Goal: Information Seeking & Learning: Learn about a topic

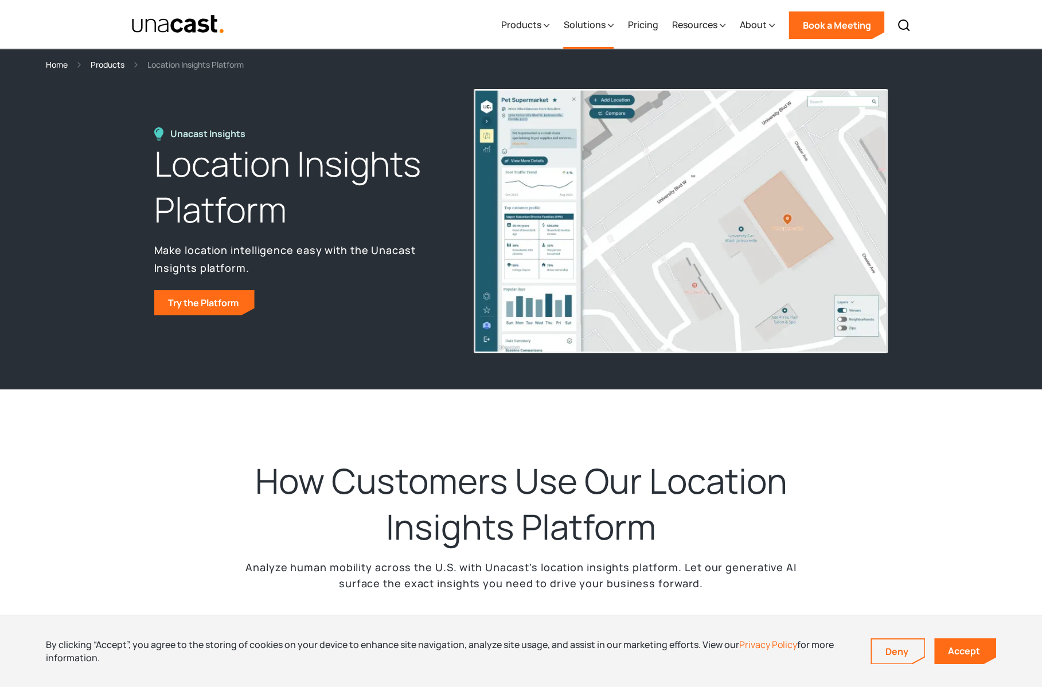
click at [597, 23] on div "Solutions" at bounding box center [584, 25] width 42 height 14
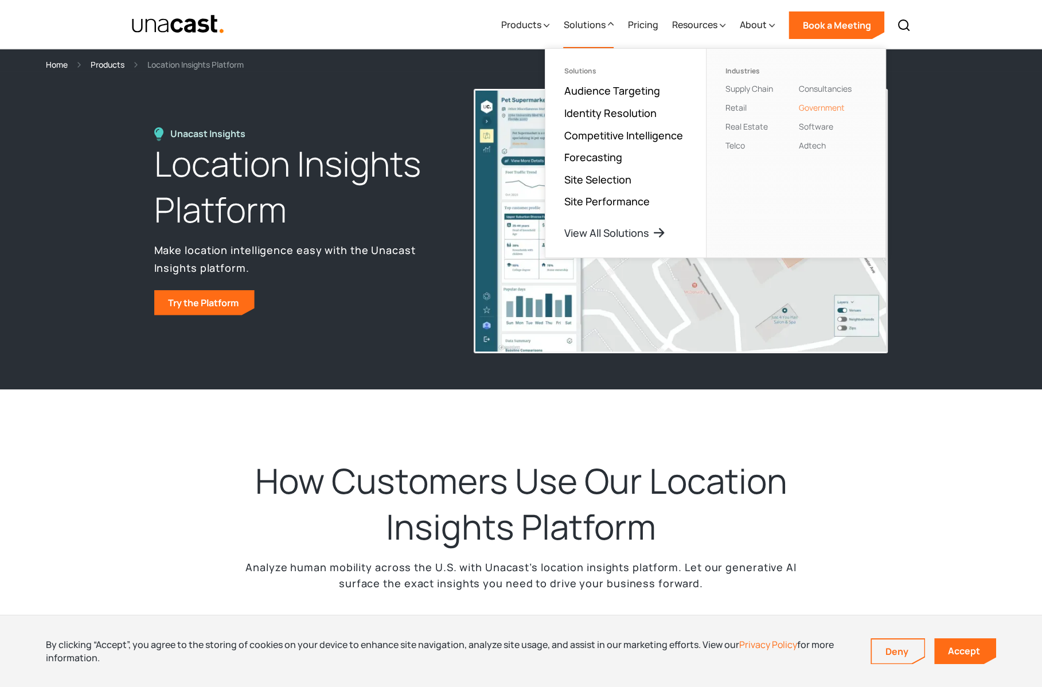
click at [815, 109] on link "Government" at bounding box center [822, 107] width 46 height 11
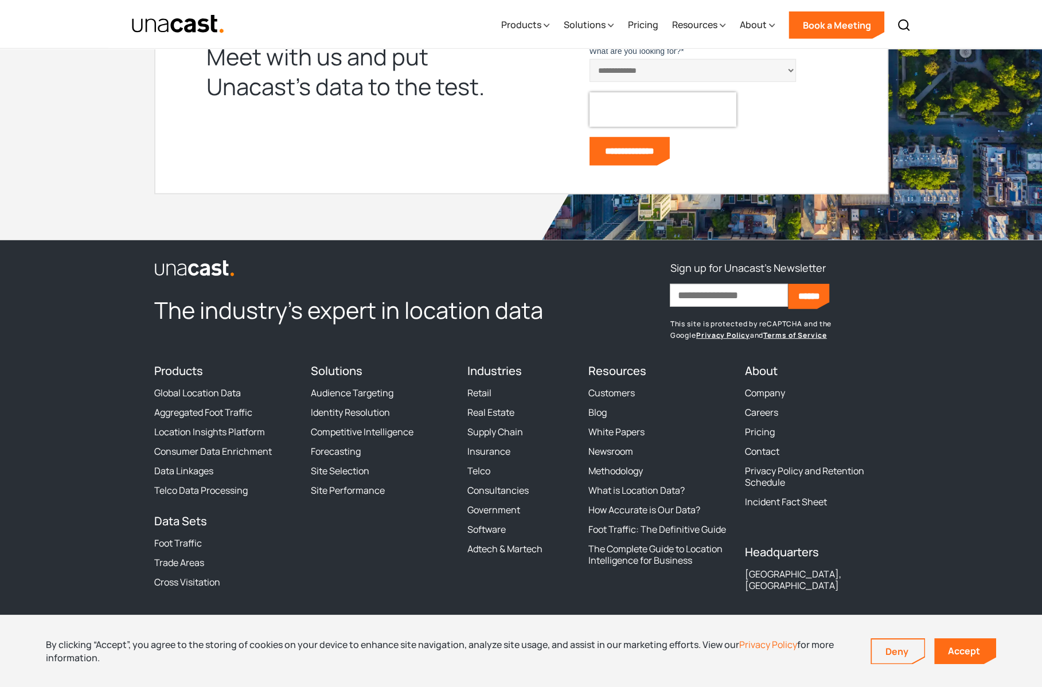
scroll to position [3976, 0]
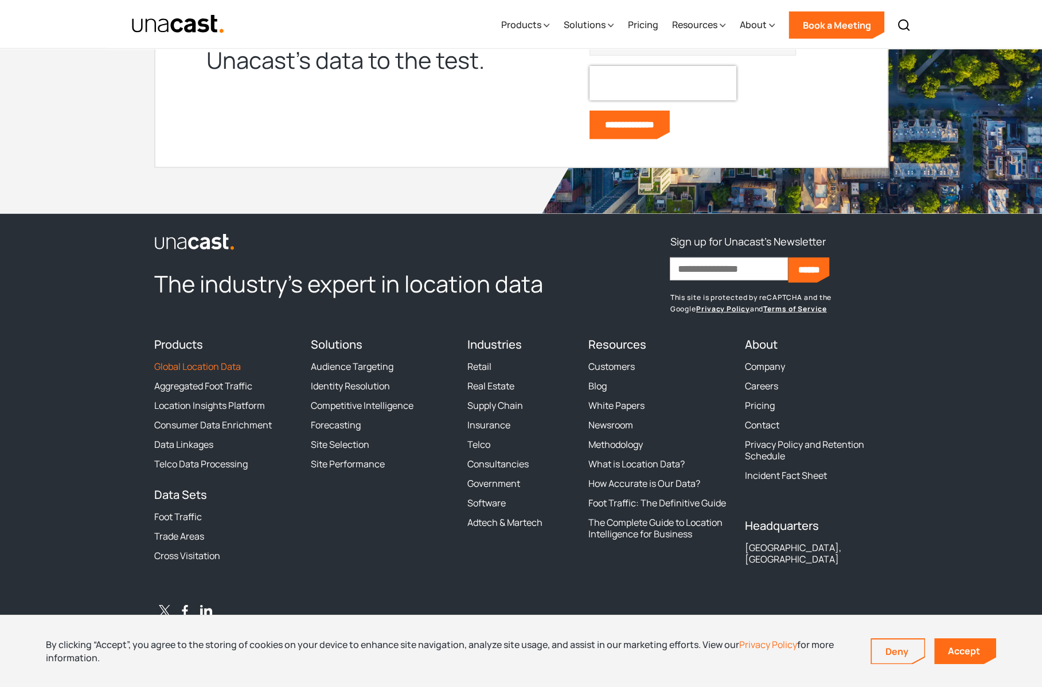
click at [207, 363] on link "Global Location Data" at bounding box center [197, 366] width 87 height 11
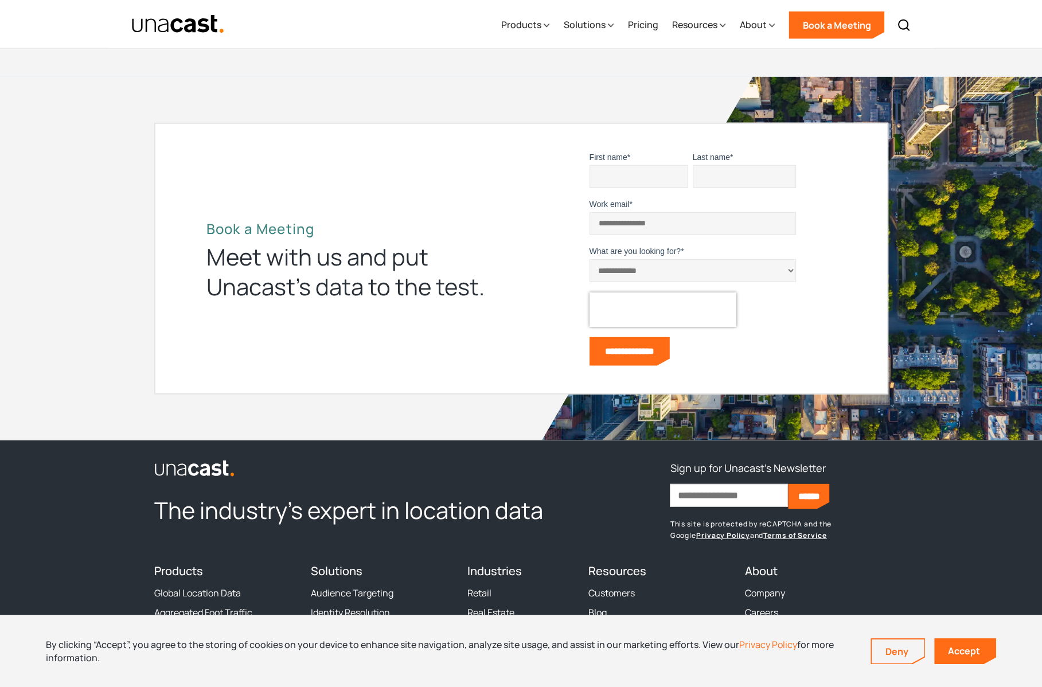
scroll to position [3956, 0]
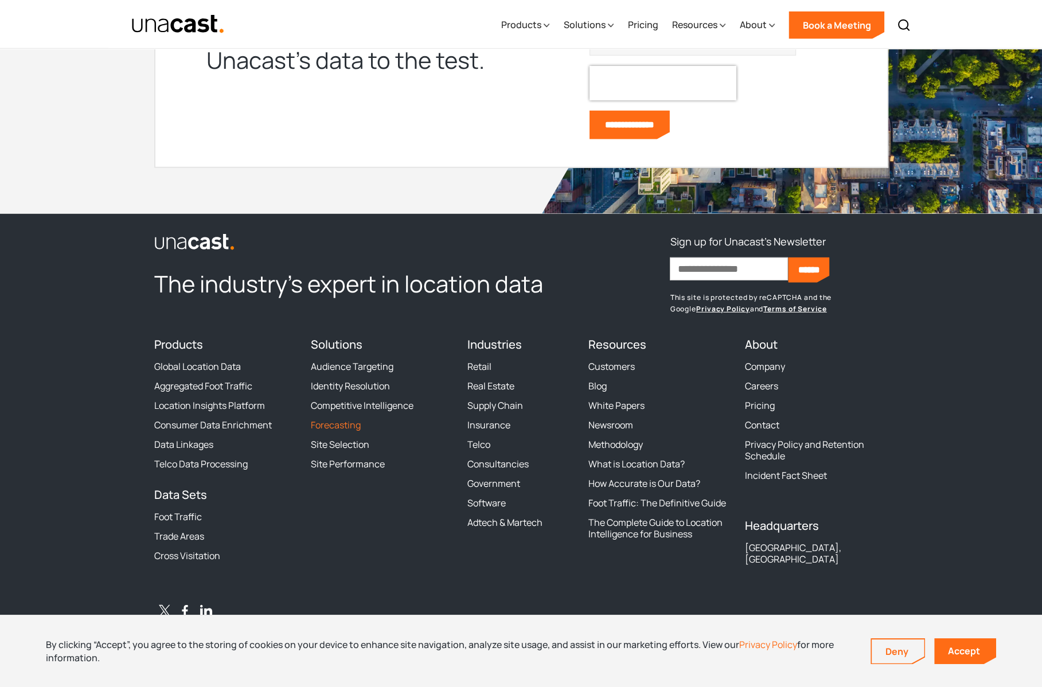
click at [352, 423] on link "Forecasting" at bounding box center [336, 424] width 50 height 11
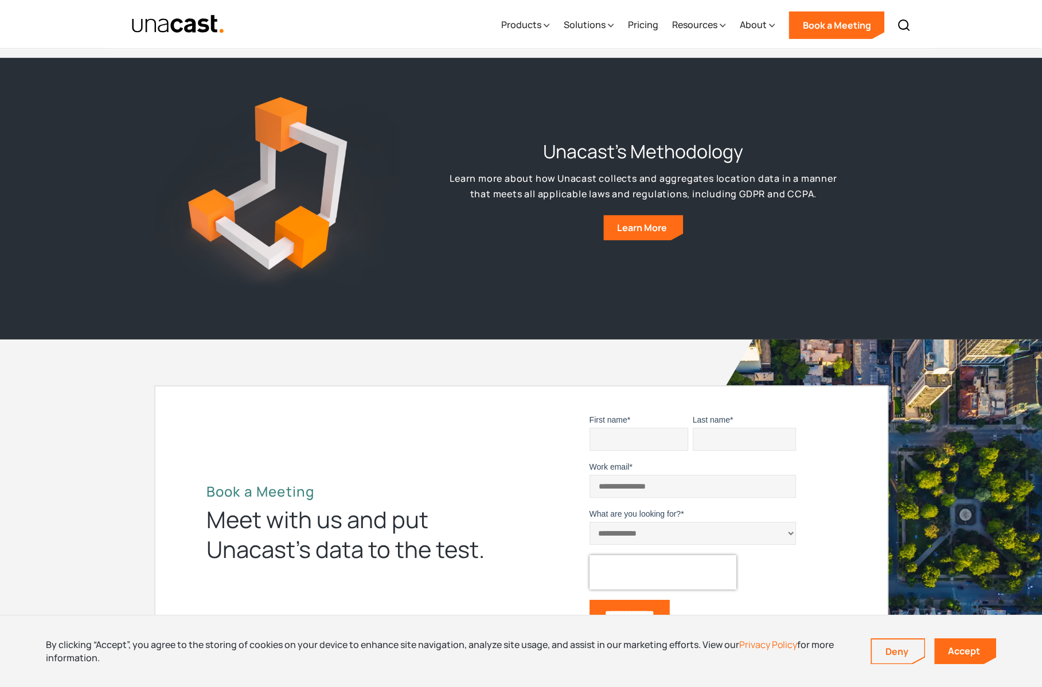
scroll to position [4647, 0]
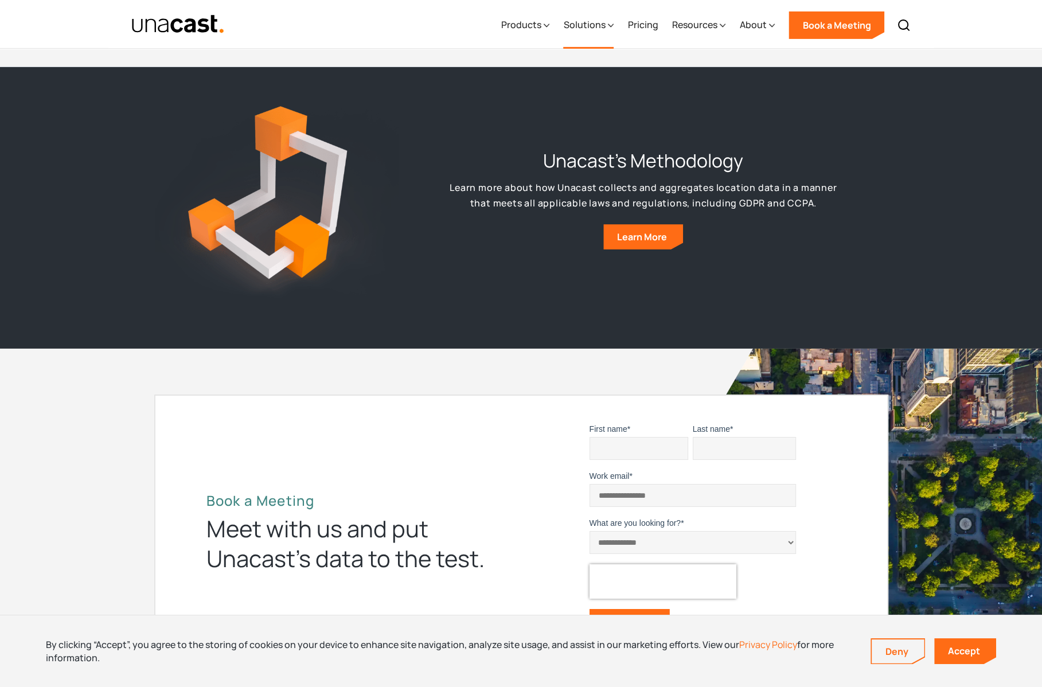
click at [609, 28] on icon at bounding box center [611, 26] width 6 height 12
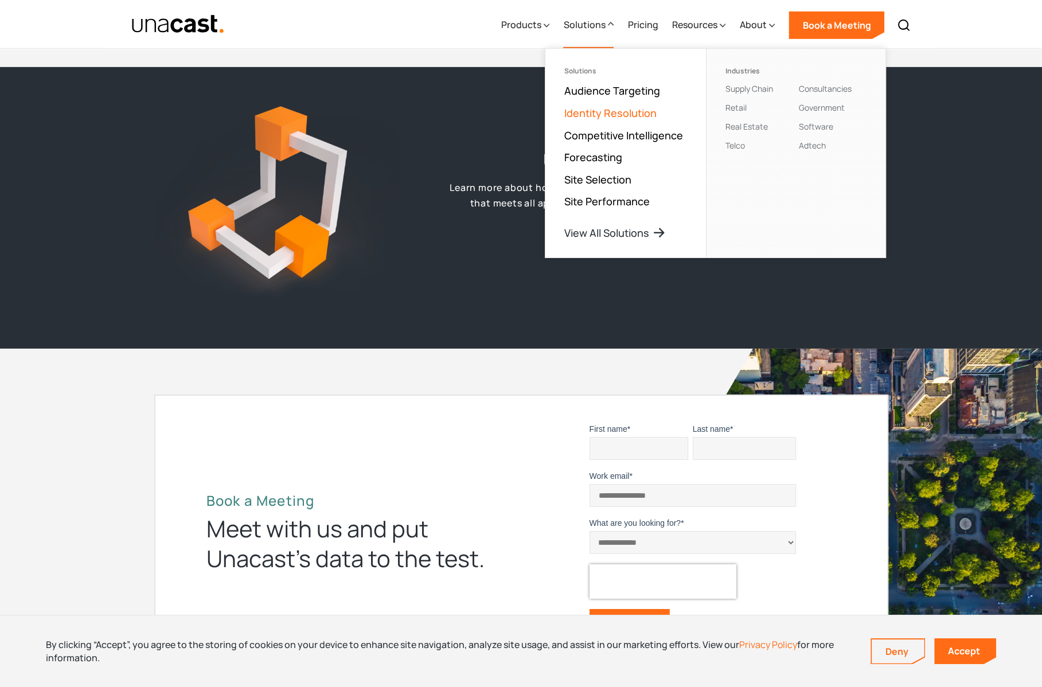
click at [631, 113] on link "Identity Resolution" at bounding box center [610, 113] width 92 height 14
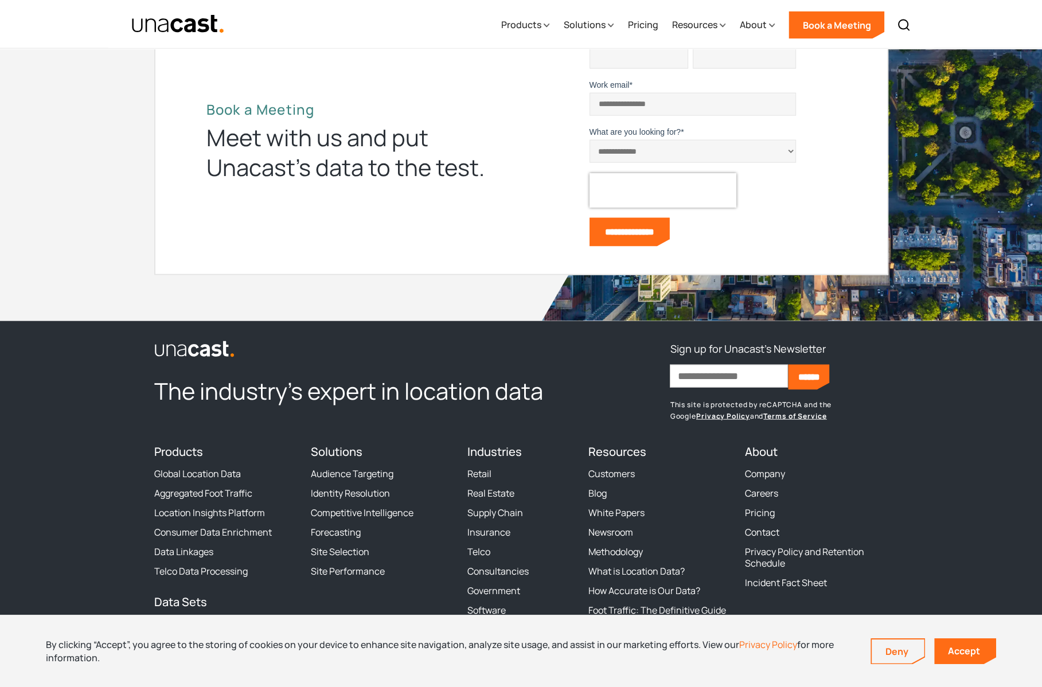
scroll to position [3098, 0]
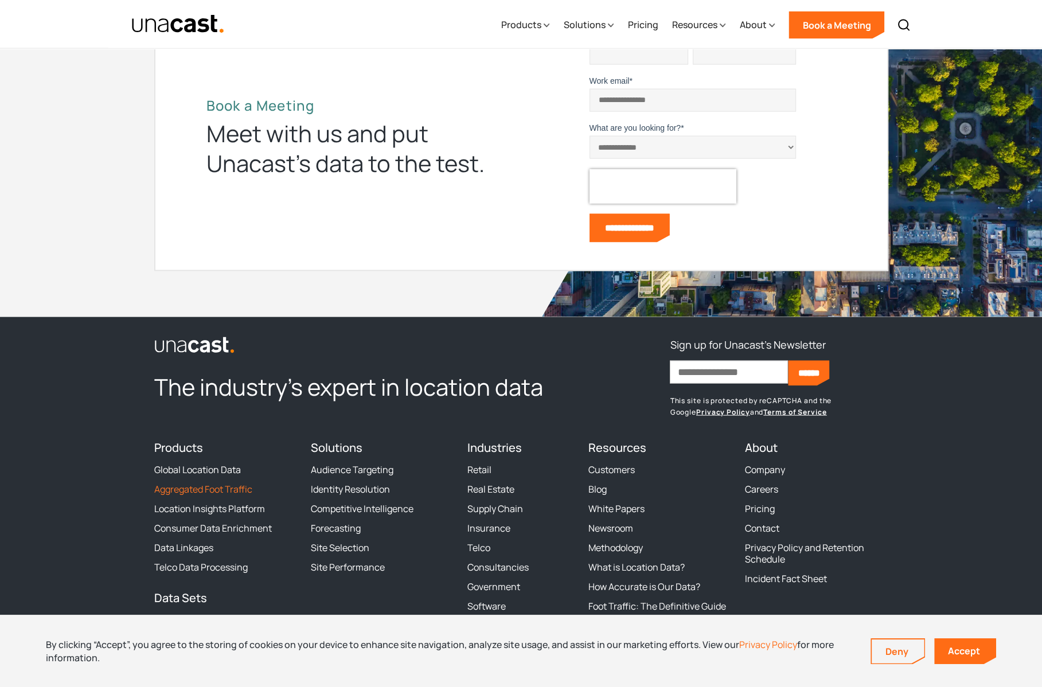
click at [212, 489] on link "Aggregated Foot Traffic" at bounding box center [203, 489] width 98 height 11
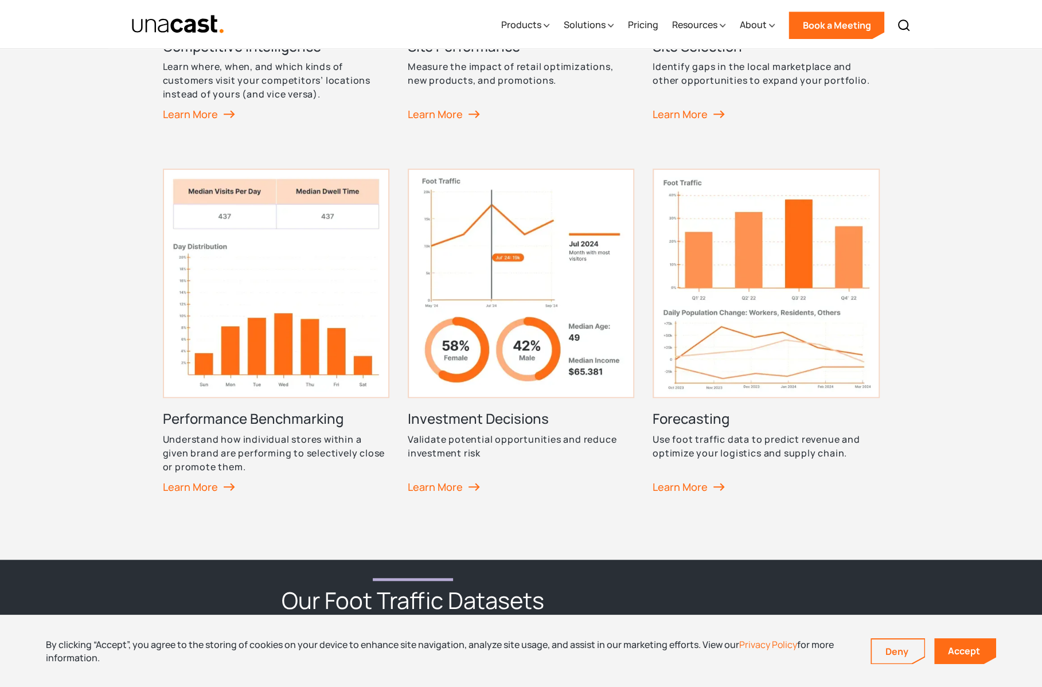
scroll to position [918, 0]
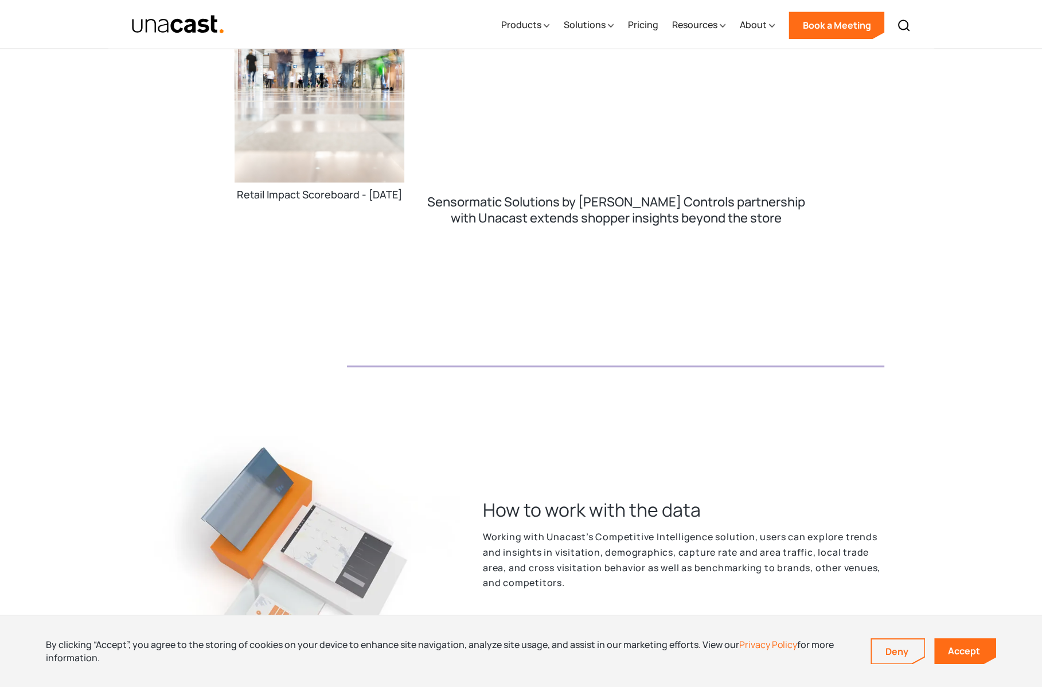
scroll to position [2123, 0]
